Goal: Information Seeking & Learning: Learn about a topic

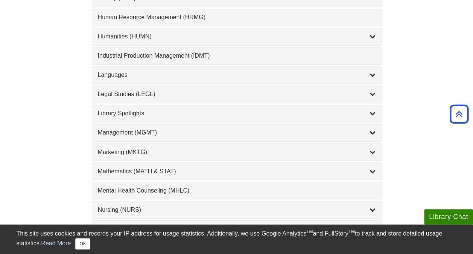
scroll to position [574, 0]
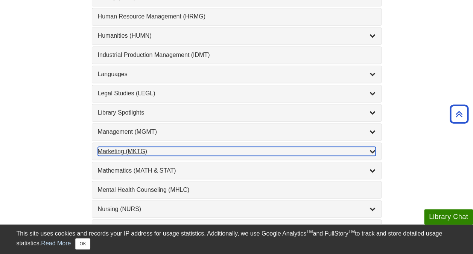
click at [133, 146] on div "Marketing (MKTG) , 4 guides" at bounding box center [237, 150] width 278 height 9
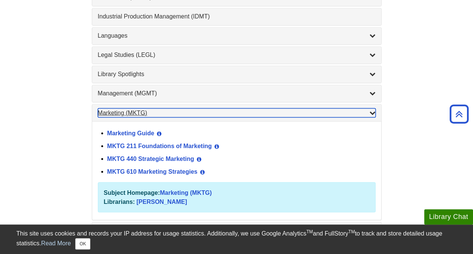
scroll to position [614, 0]
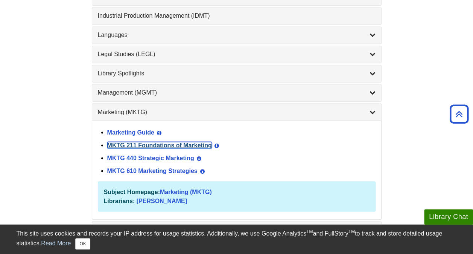
click at [133, 142] on link "MKTG 211 Foundations of Marketing" at bounding box center [159, 145] width 105 height 6
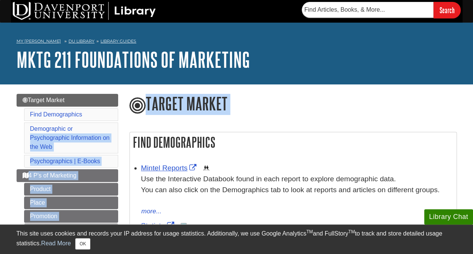
drag, startPoint x: 0, startPoint y: 0, endPoint x: 12, endPoint y: 139, distance: 139.1
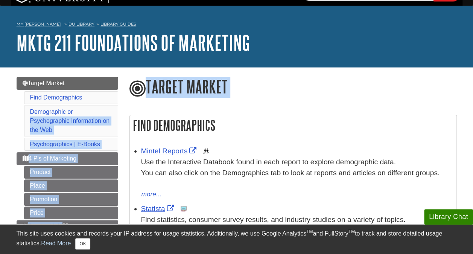
scroll to position [25, 0]
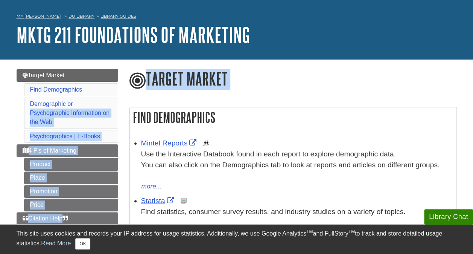
click at [217, 85] on h1 "Target Market" at bounding box center [294, 79] width 328 height 21
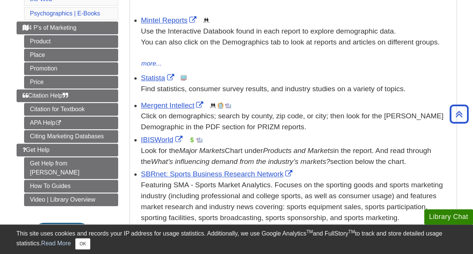
scroll to position [149, 0]
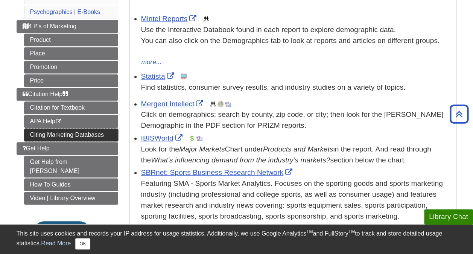
click at [101, 128] on link "Citing Marketing Databases" at bounding box center [71, 134] width 94 height 13
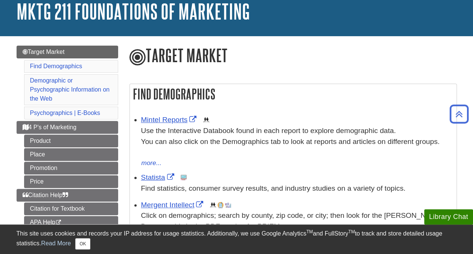
scroll to position [31, 0]
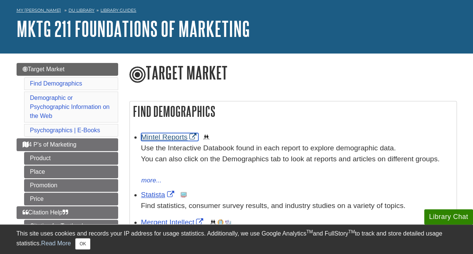
click at [163, 139] on link "Mintel Reports" at bounding box center [170, 137] width 58 height 8
click at [178, 134] on link "Mintel Reports" at bounding box center [170, 137] width 58 height 8
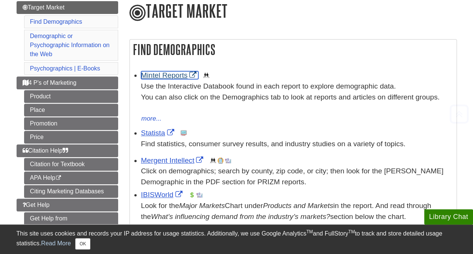
scroll to position [93, 0]
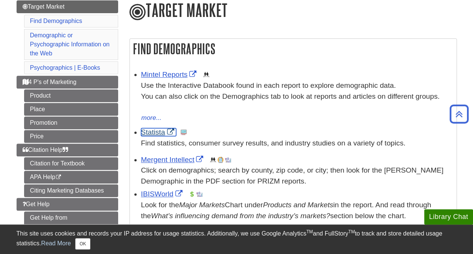
click at [157, 133] on link "Statista" at bounding box center [158, 132] width 35 height 8
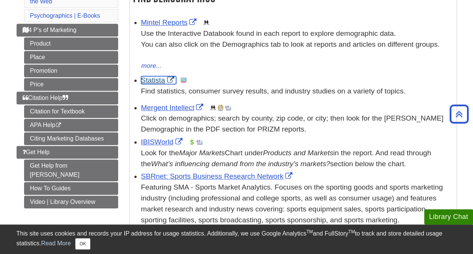
scroll to position [141, 0]
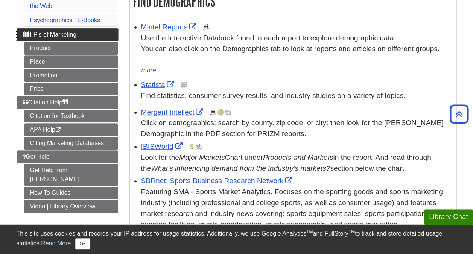
click at [67, 32] on span "4 P's of Marketing" at bounding box center [50, 34] width 54 height 6
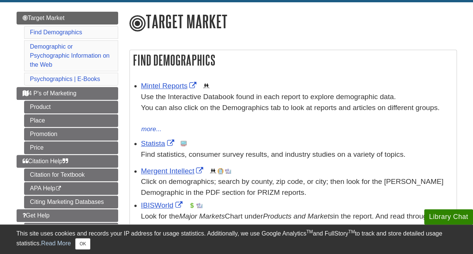
scroll to position [83, 0]
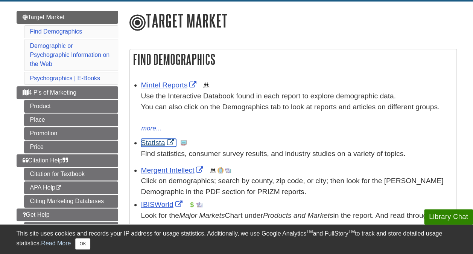
click at [158, 139] on link "Statista" at bounding box center [158, 143] width 35 height 8
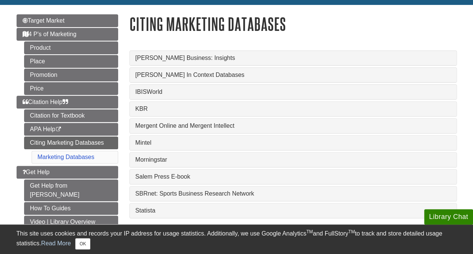
scroll to position [83, 0]
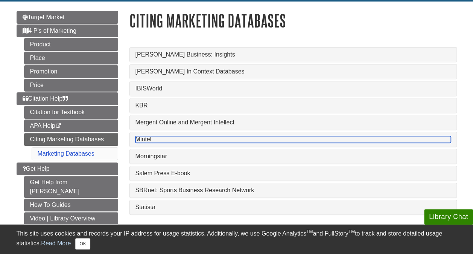
click at [159, 139] on link "Mintel" at bounding box center [293, 139] width 315 height 7
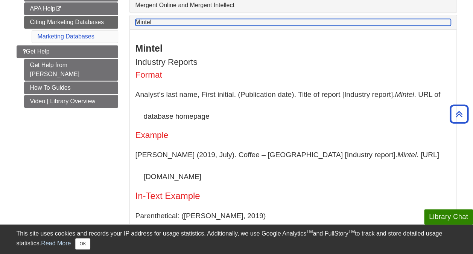
scroll to position [200, 0]
click at [162, 20] on link "Mintel" at bounding box center [293, 21] width 315 height 7
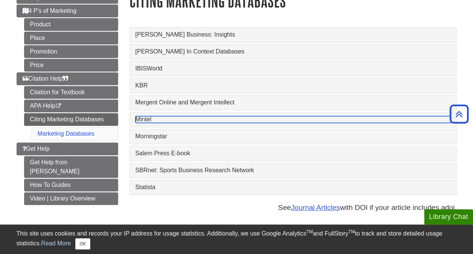
scroll to position [102, 0]
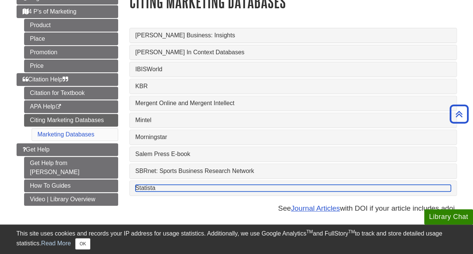
click at [152, 184] on link "Statista" at bounding box center [293, 187] width 315 height 7
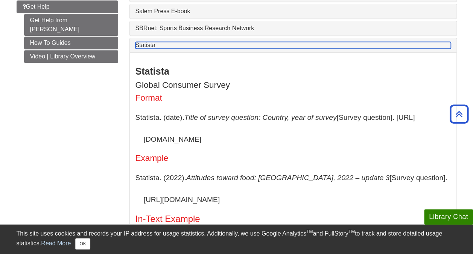
scroll to position [245, 0]
click at [142, 48] on link "Statista" at bounding box center [293, 44] width 315 height 7
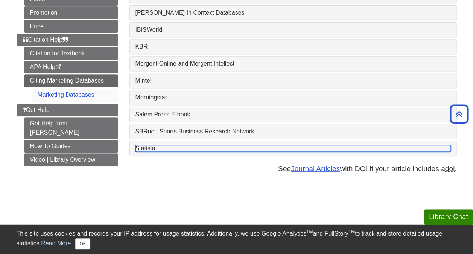
scroll to position [141, 0]
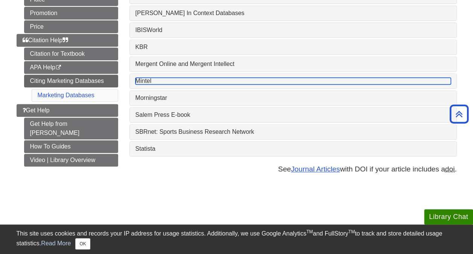
click at [149, 80] on link "Mintel" at bounding box center [293, 81] width 315 height 7
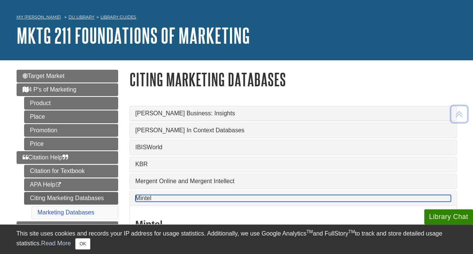
scroll to position [24, 0]
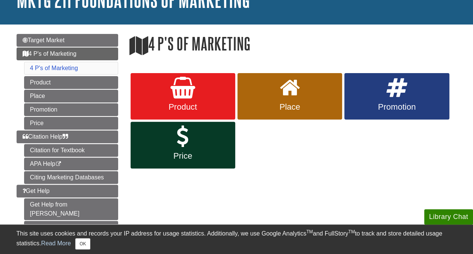
scroll to position [60, 0]
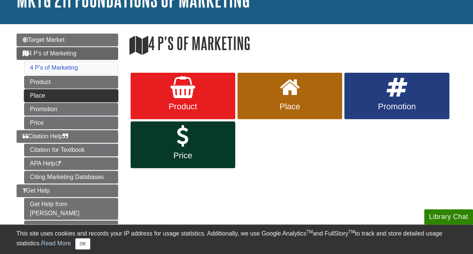
click at [81, 91] on link "Place" at bounding box center [71, 95] width 94 height 13
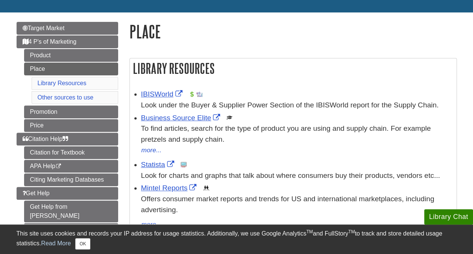
scroll to position [72, 0]
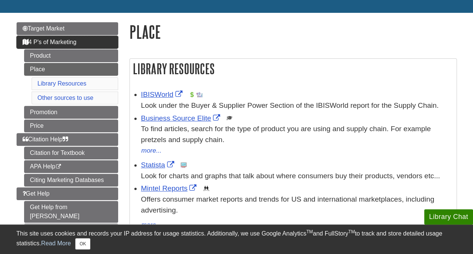
click at [81, 44] on link "4 P's of Marketing" at bounding box center [68, 42] width 102 height 13
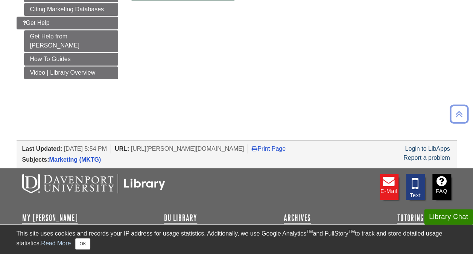
scroll to position [228, 0]
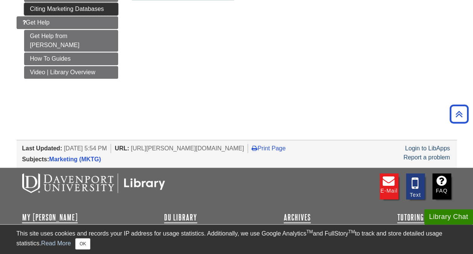
click at [84, 9] on link "Citing Marketing Databases" at bounding box center [71, 9] width 94 height 13
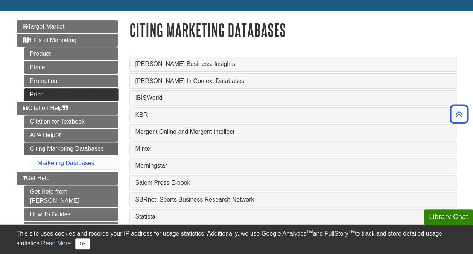
scroll to position [72, 0]
